Goal: Task Accomplishment & Management: Manage account settings

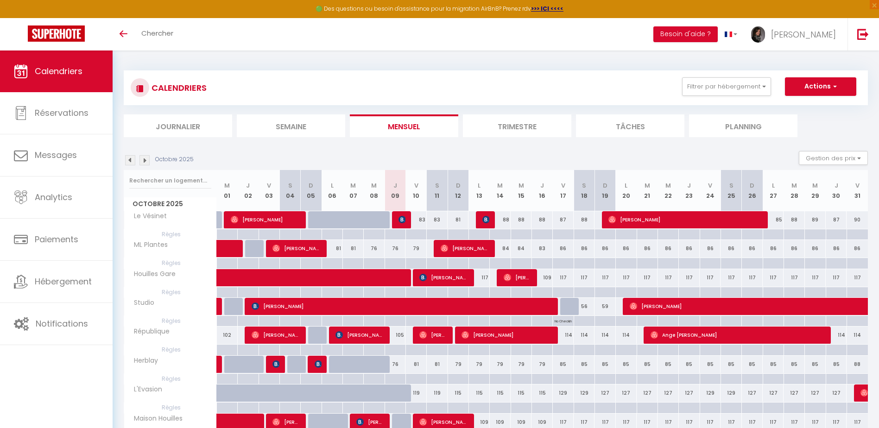
click at [146, 165] on img at bounding box center [145, 160] width 10 height 10
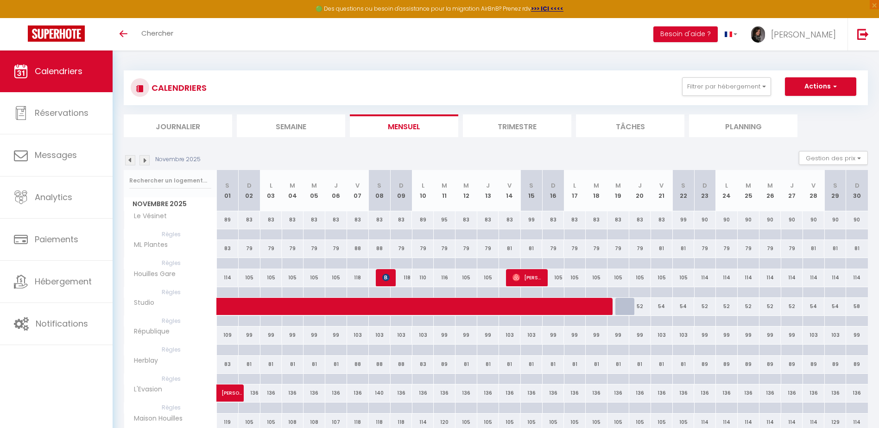
click at [146, 163] on img at bounding box center [145, 160] width 10 height 10
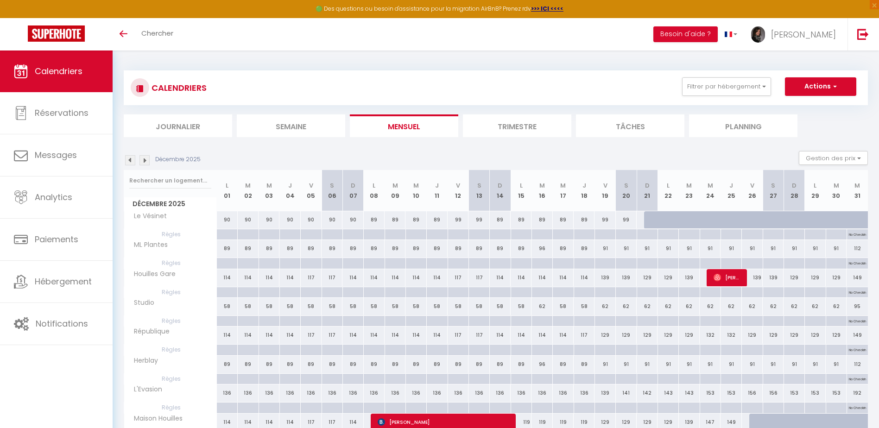
click at [146, 162] on img at bounding box center [145, 160] width 10 height 10
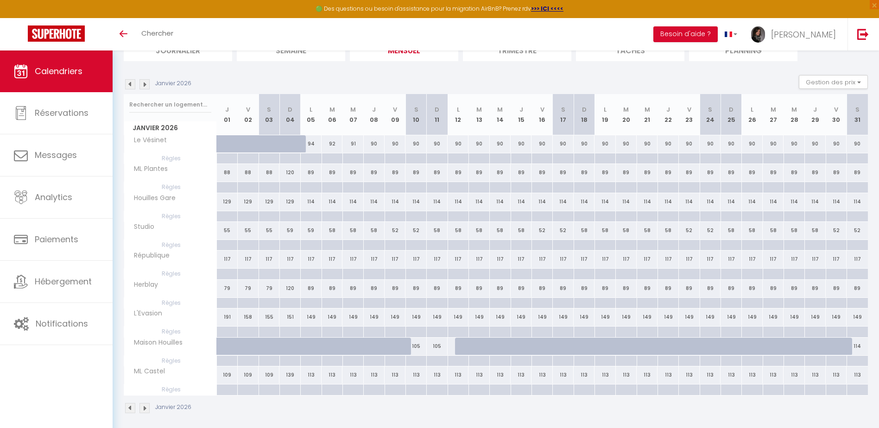
scroll to position [82, 0]
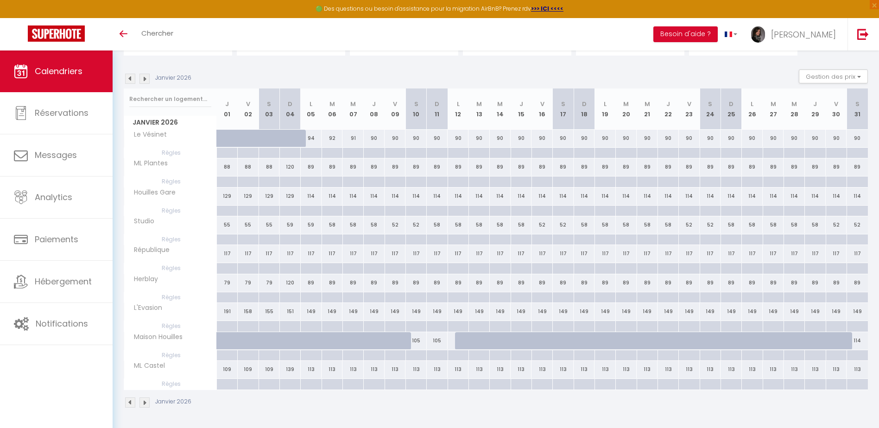
click at [333, 339] on div at bounding box center [339, 346] width 21 height 18
type input "119"
type input "[DATE]"
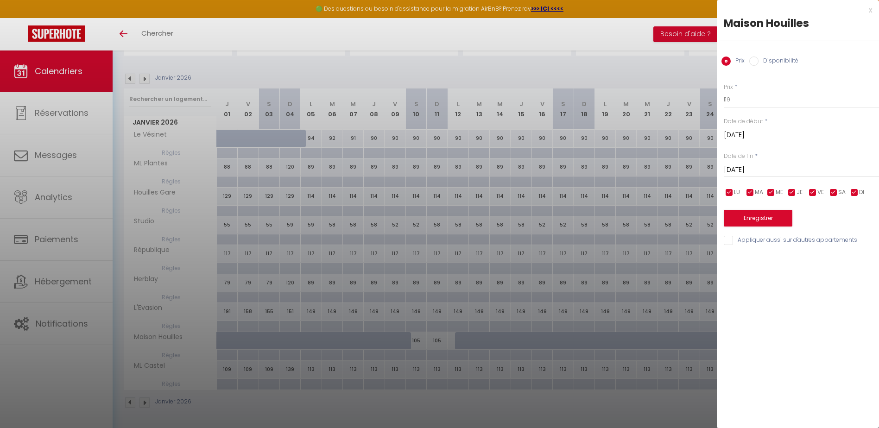
click at [873, 10] on div "x Maison Houilles Prix Disponibilité Prix * 119 Statut * Disponible Indisponibl…" at bounding box center [798, 127] width 162 height 255
click at [872, 10] on div "x" at bounding box center [794, 10] width 155 height 11
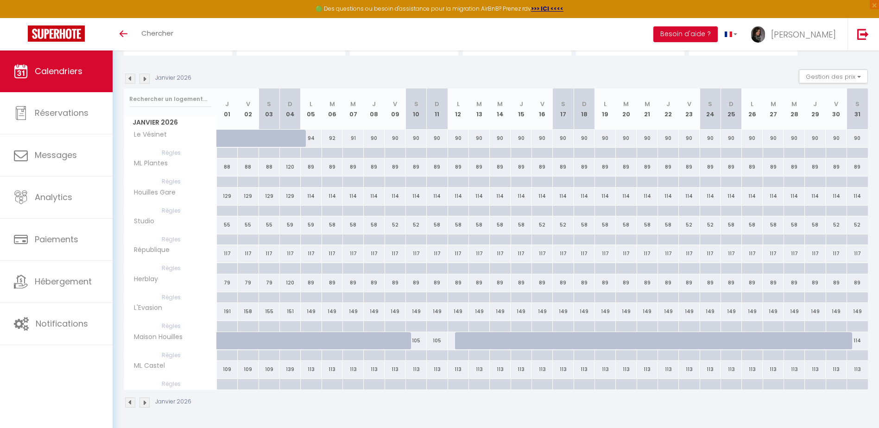
click at [418, 346] on div "105" at bounding box center [416, 340] width 21 height 17
type input "105"
type input "[DATE]"
type input "Dim 11 Janvier 2026"
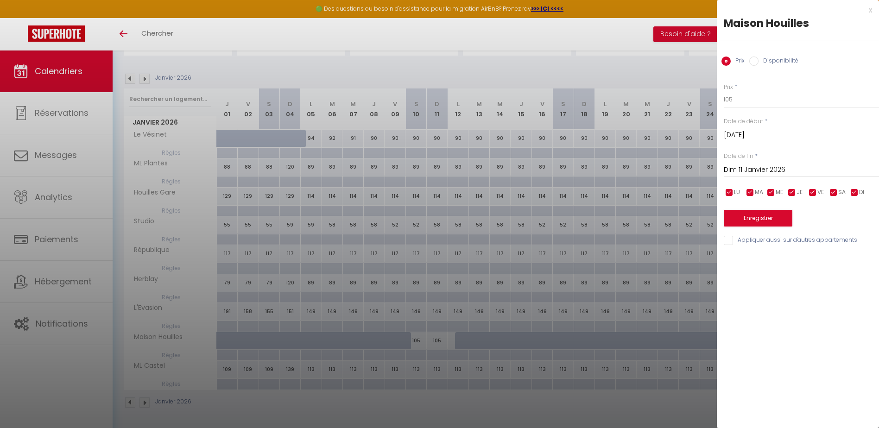
click at [751, 61] on input "Disponibilité" at bounding box center [754, 61] width 9 height 9
radio input "true"
radio input "false"
click at [745, 101] on select "Disponible Indisponible" at bounding box center [801, 100] width 155 height 18
select select "0"
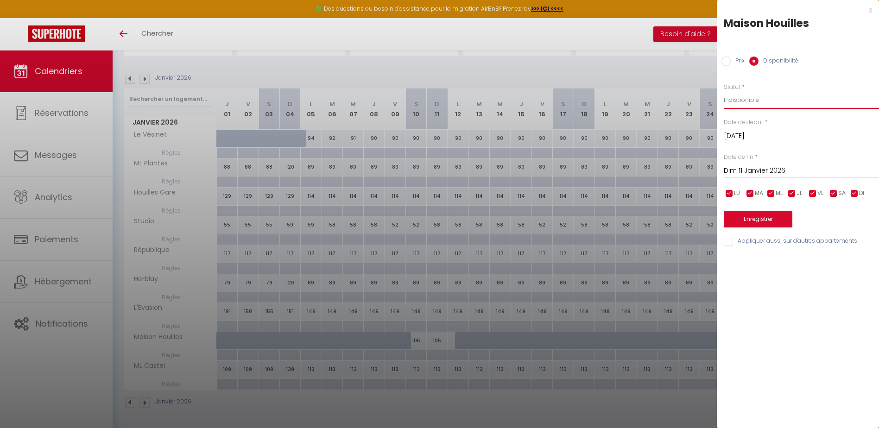
click at [724, 91] on select "Disponible Indisponible" at bounding box center [801, 100] width 155 height 18
click at [762, 170] on input "Dim 11 Janvier 2026" at bounding box center [801, 171] width 155 height 12
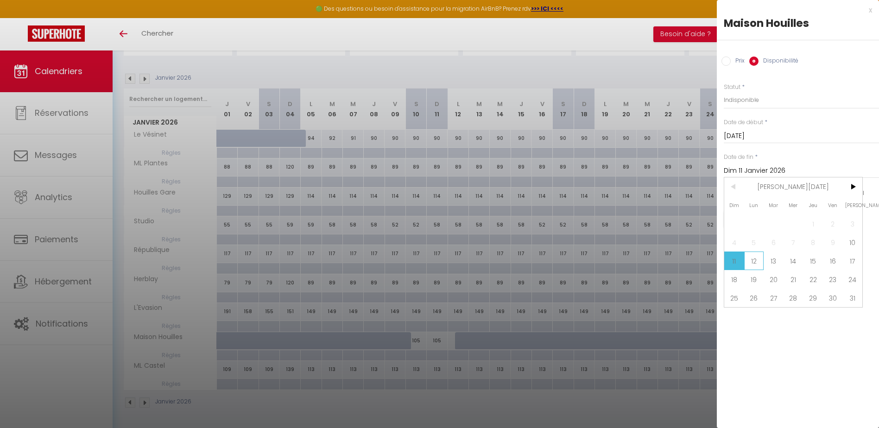
click at [751, 265] on span "12" at bounding box center [754, 261] width 20 height 19
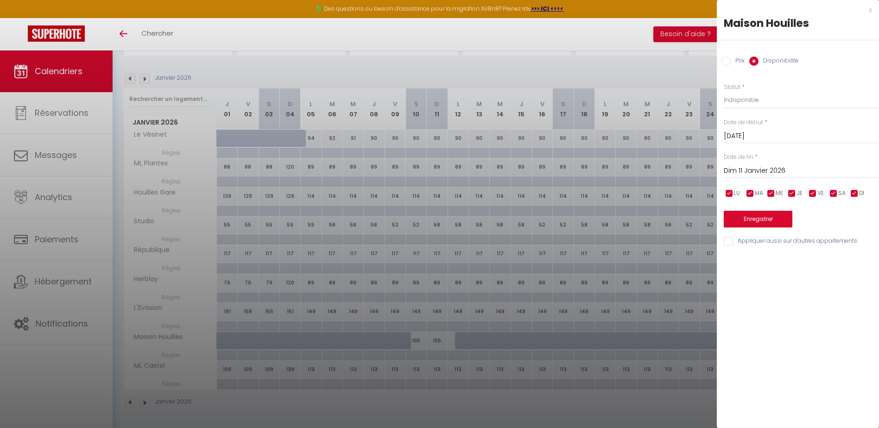
type input "Lun 12 Janvier 2026"
click at [750, 223] on button "Enregistrer" at bounding box center [758, 219] width 69 height 17
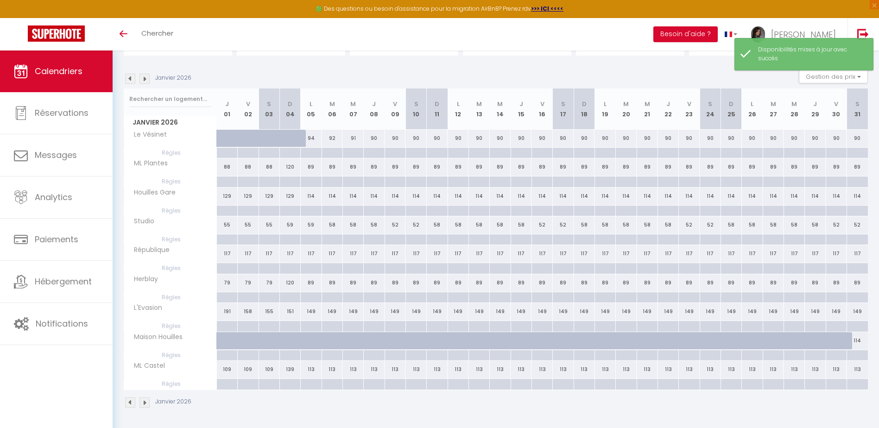
click at [858, 342] on div "114" at bounding box center [857, 340] width 21 height 17
select select "1"
type input "[DATE]"
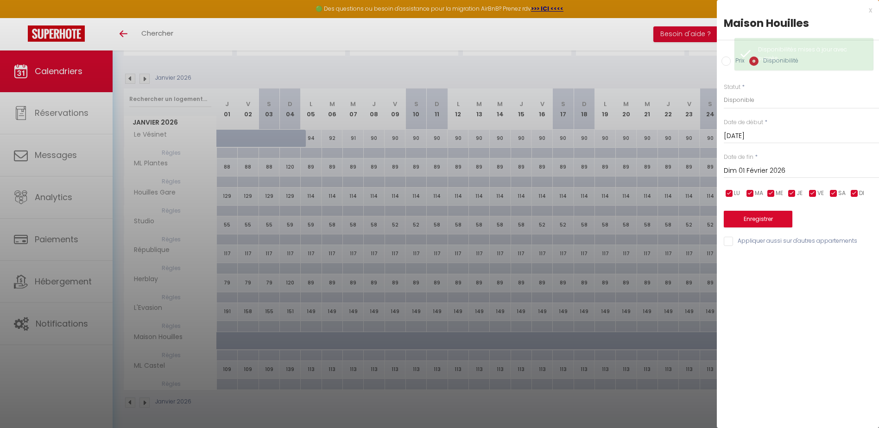
click at [754, 166] on input "Dim 01 Février 2026" at bounding box center [801, 171] width 155 height 12
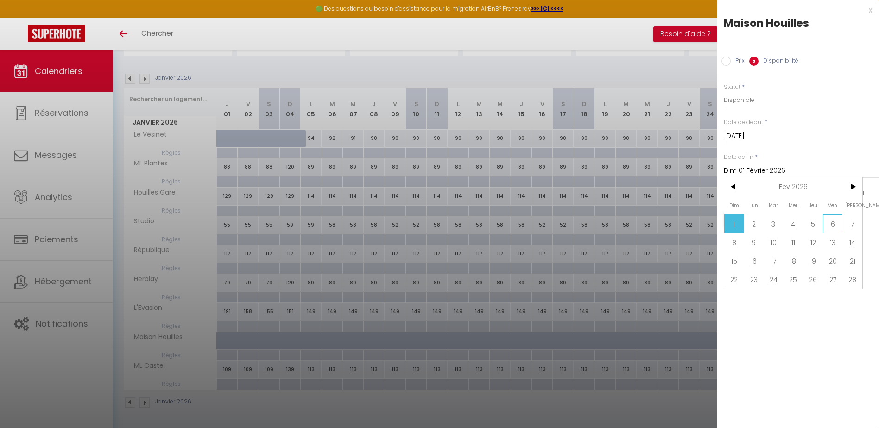
click at [840, 220] on span "6" at bounding box center [833, 224] width 20 height 19
type input "[DATE]"
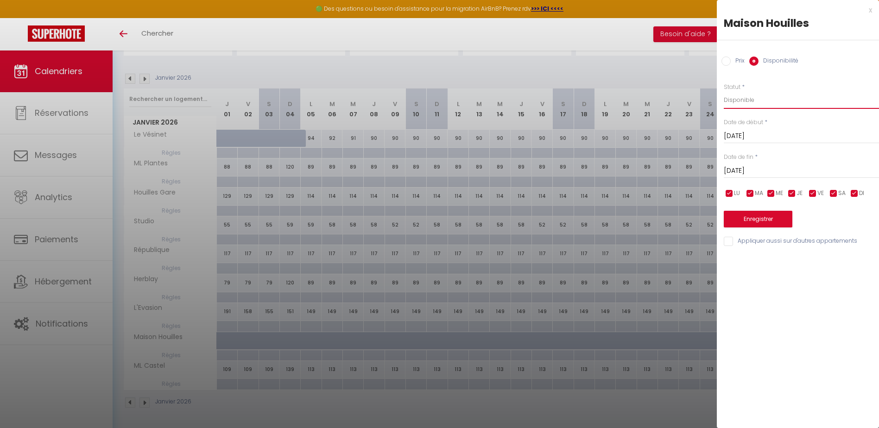
click at [731, 98] on select "Disponible Indisponible" at bounding box center [801, 100] width 155 height 18
select select "0"
click at [724, 91] on select "Disponible Indisponible" at bounding box center [801, 100] width 155 height 18
click at [768, 219] on button "Enregistrer" at bounding box center [758, 219] width 69 height 17
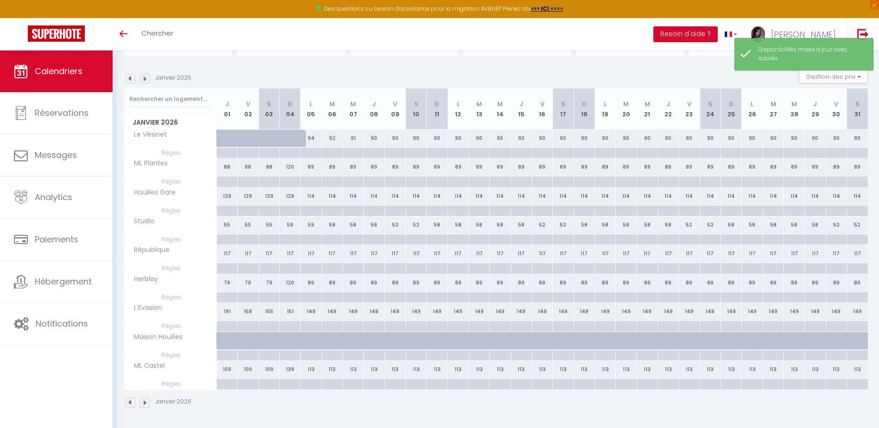
click at [146, 82] on img at bounding box center [145, 79] width 10 height 10
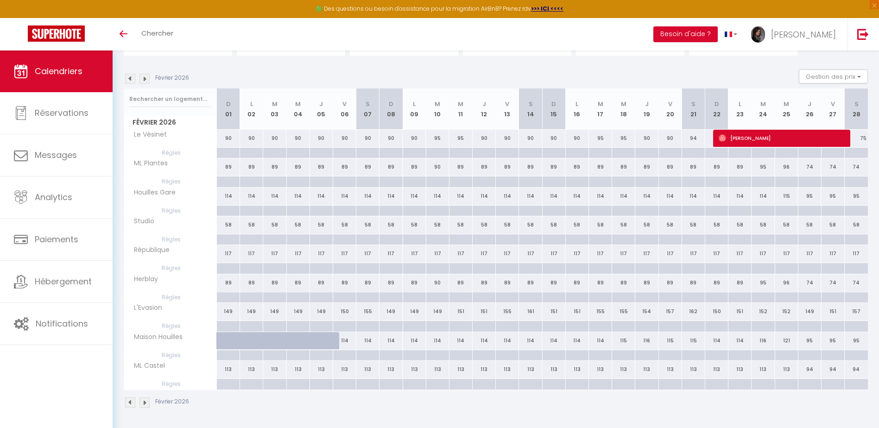
click at [131, 83] on img at bounding box center [130, 79] width 10 height 10
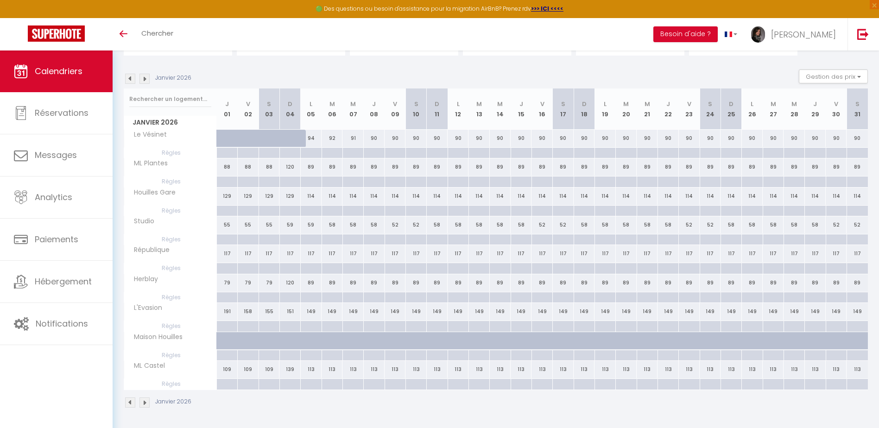
click at [131, 82] on img at bounding box center [130, 79] width 10 height 10
